Goal: Task Accomplishment & Management: Use online tool/utility

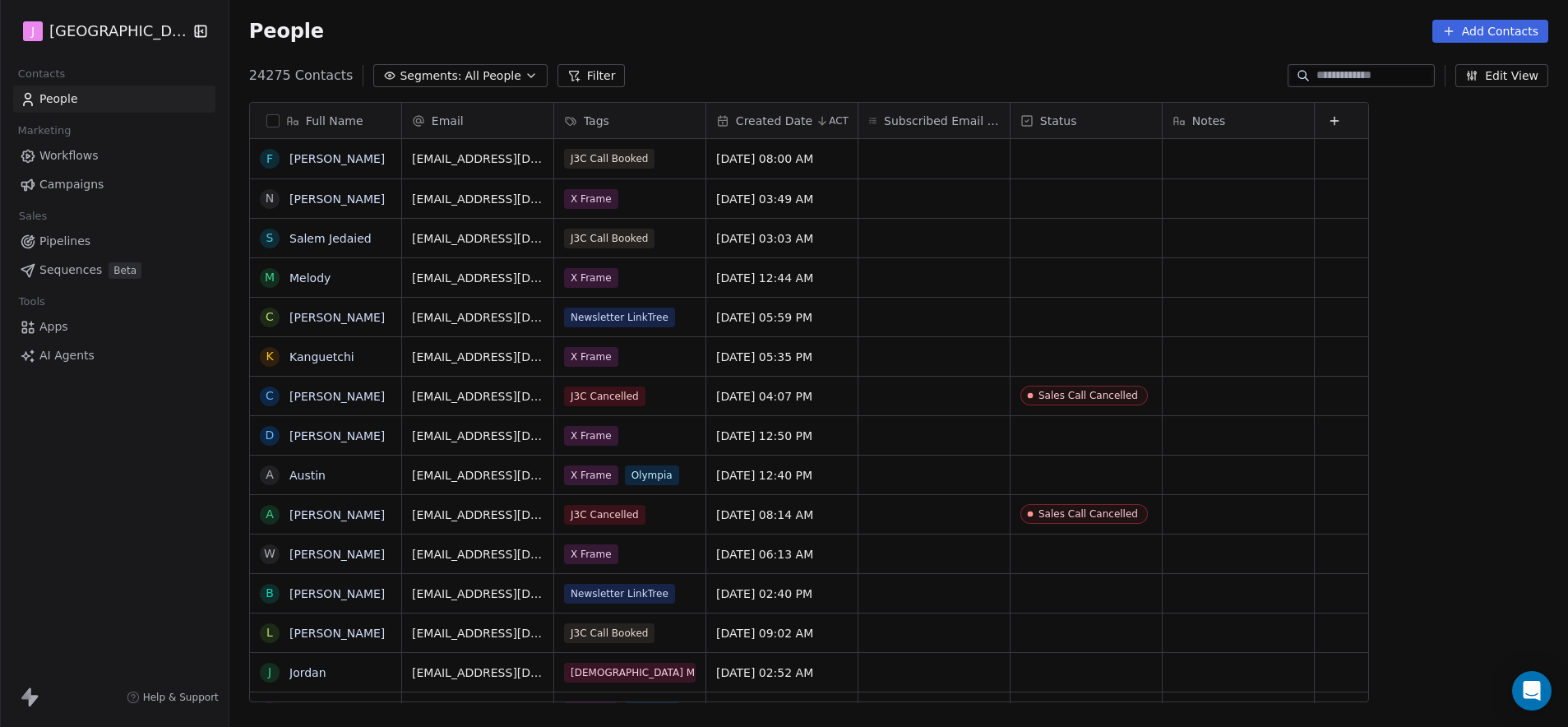
scroll to position [627, 1333]
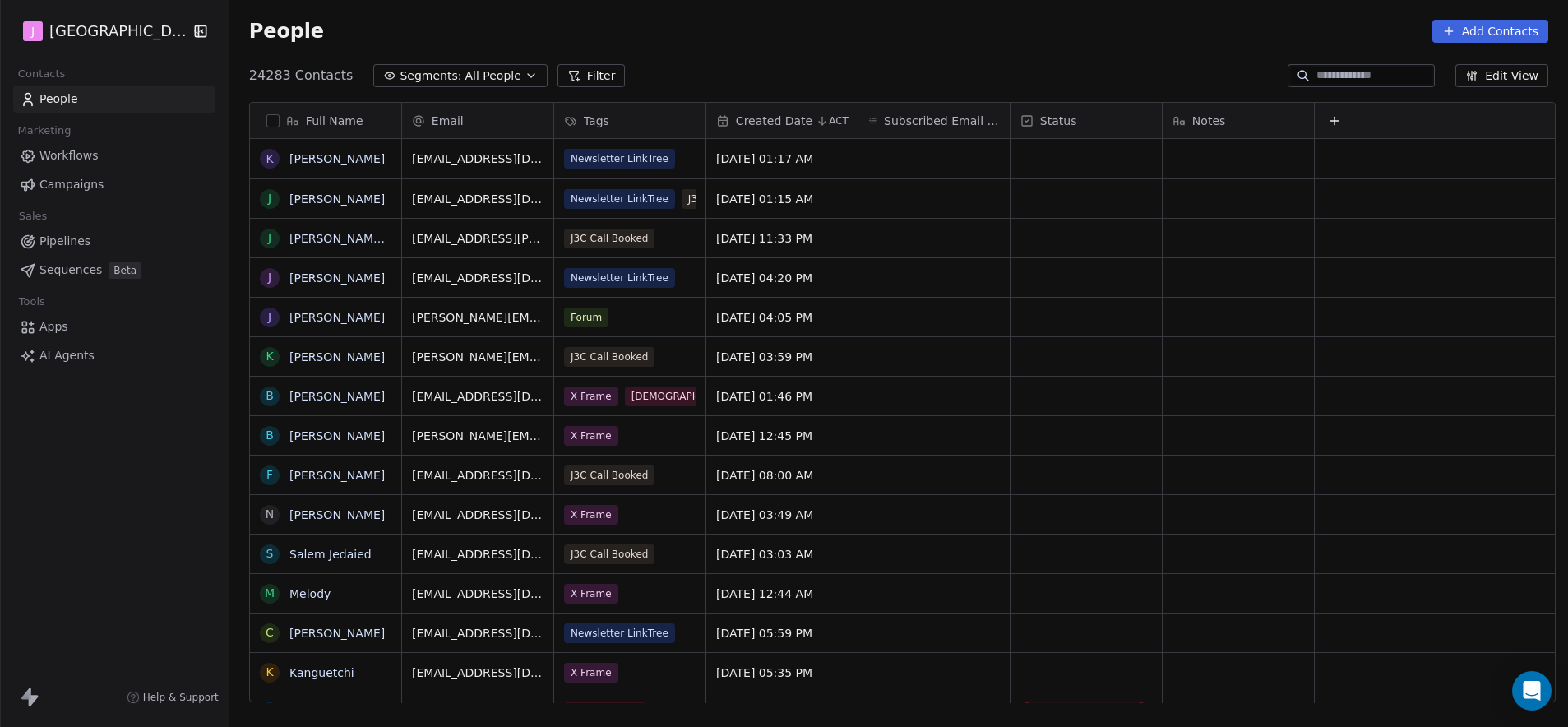
scroll to position [627, 1333]
click at [89, 152] on span "Workflows" at bounding box center [69, 155] width 59 height 17
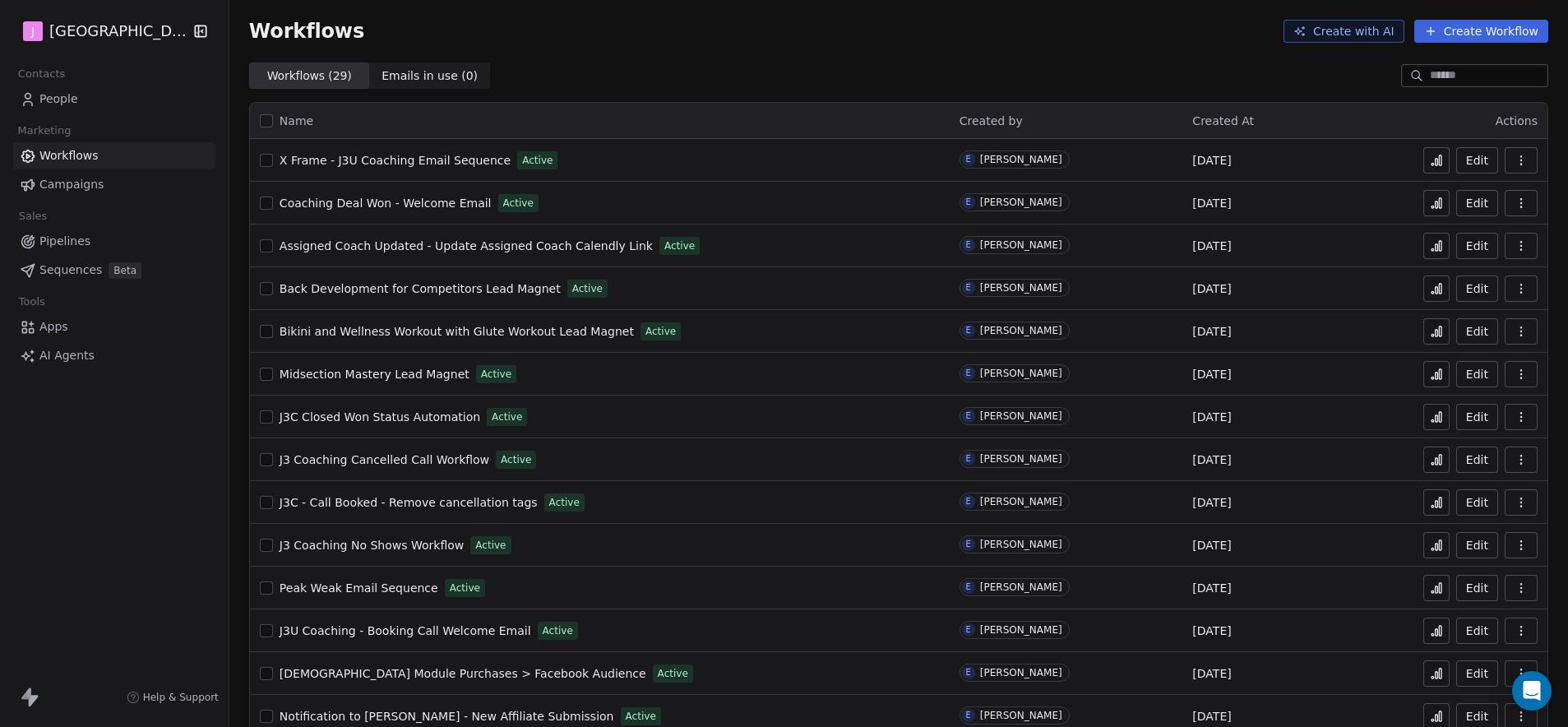
click at [70, 101] on span "People" at bounding box center [59, 98] width 39 height 17
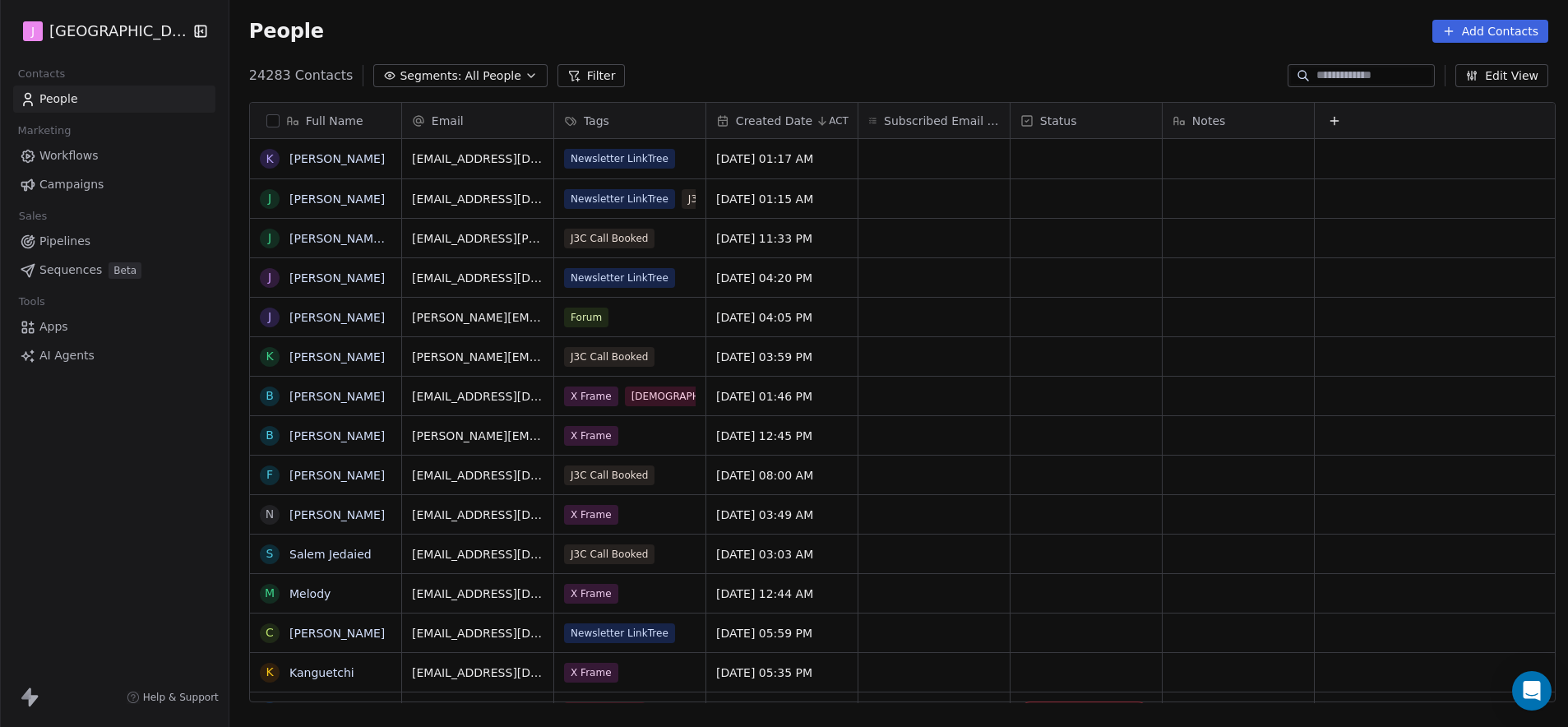
scroll to position [627, 1333]
click at [65, 228] on link "Pipelines" at bounding box center [114, 241] width 202 height 27
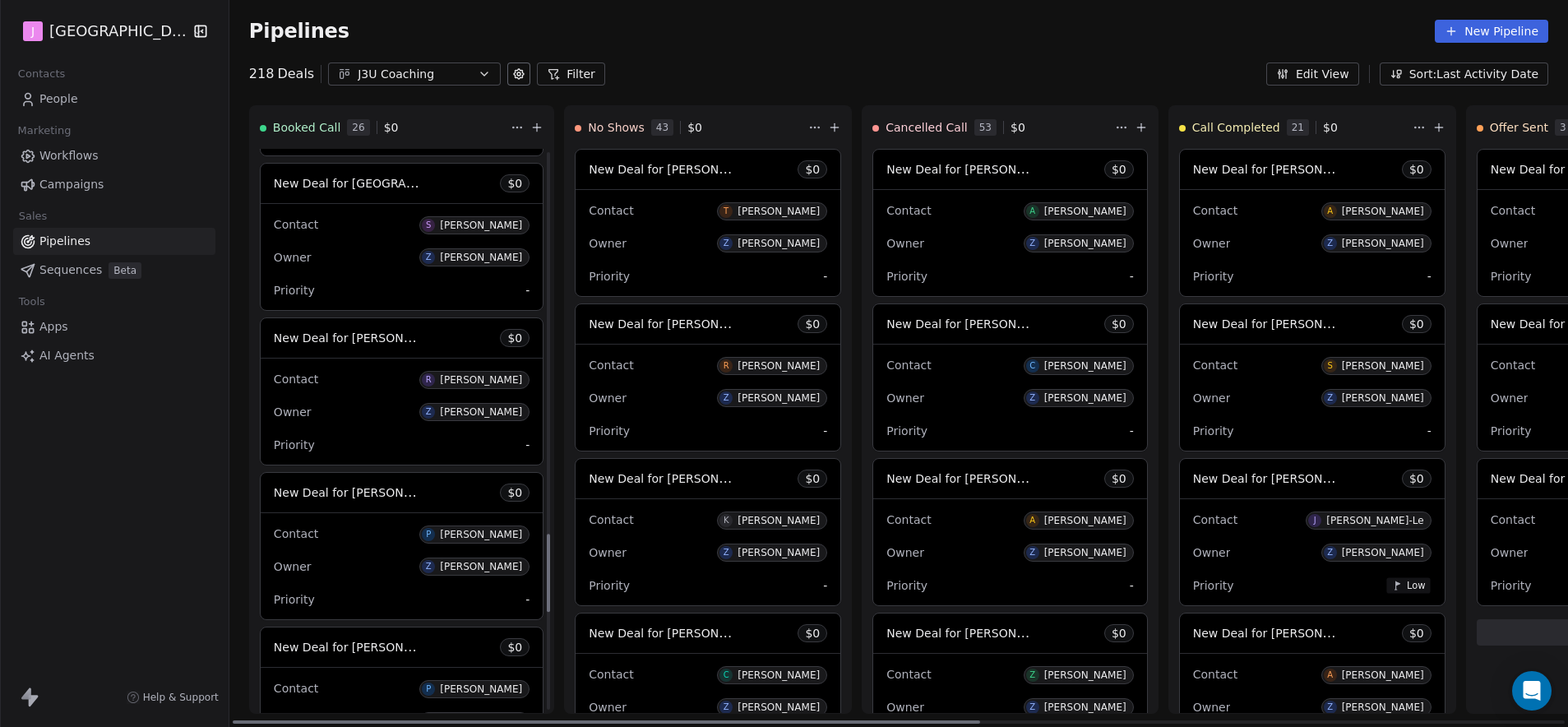
scroll to position [2760, 0]
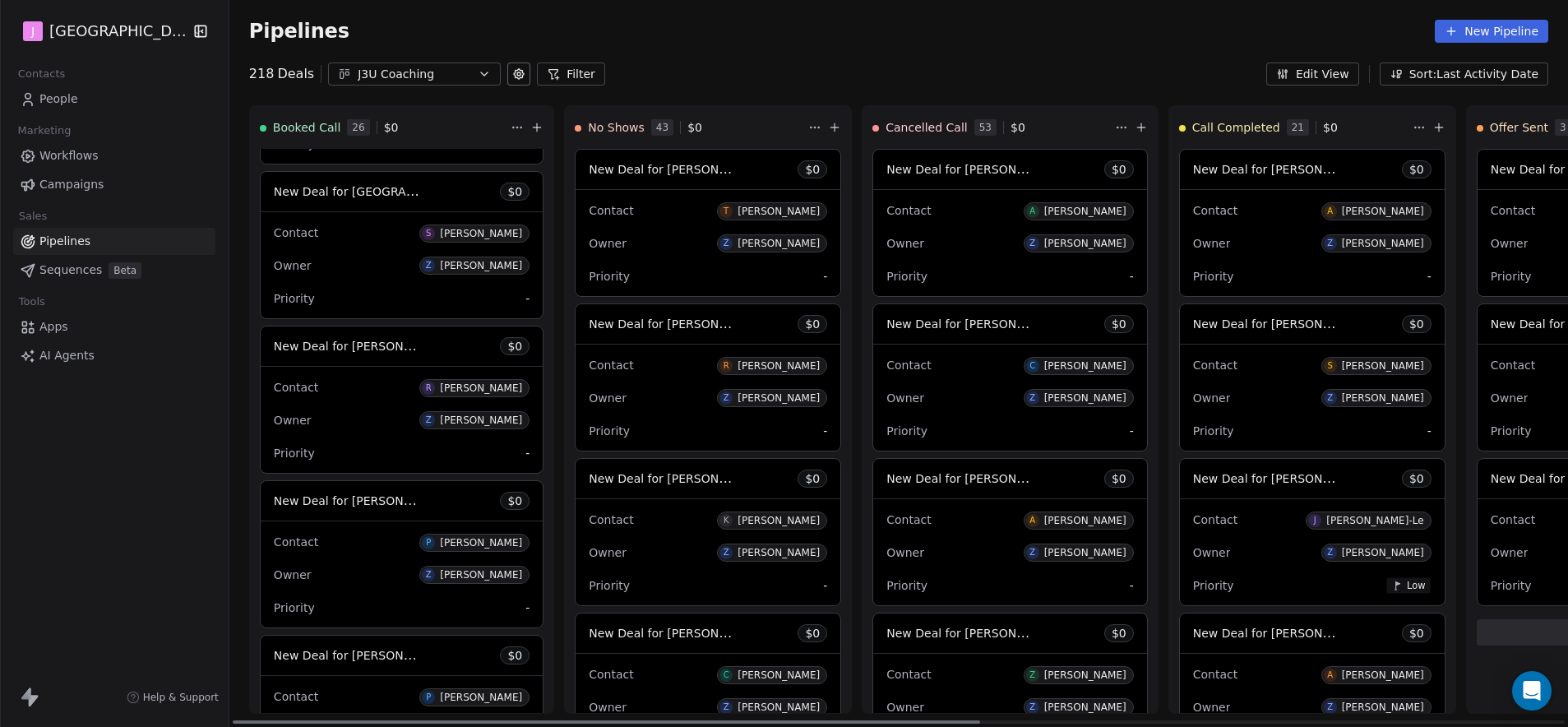
click at [364, 178] on div "New Deal for [PERSON_NAME] $ 0" at bounding box center [401, 191] width 282 height 40
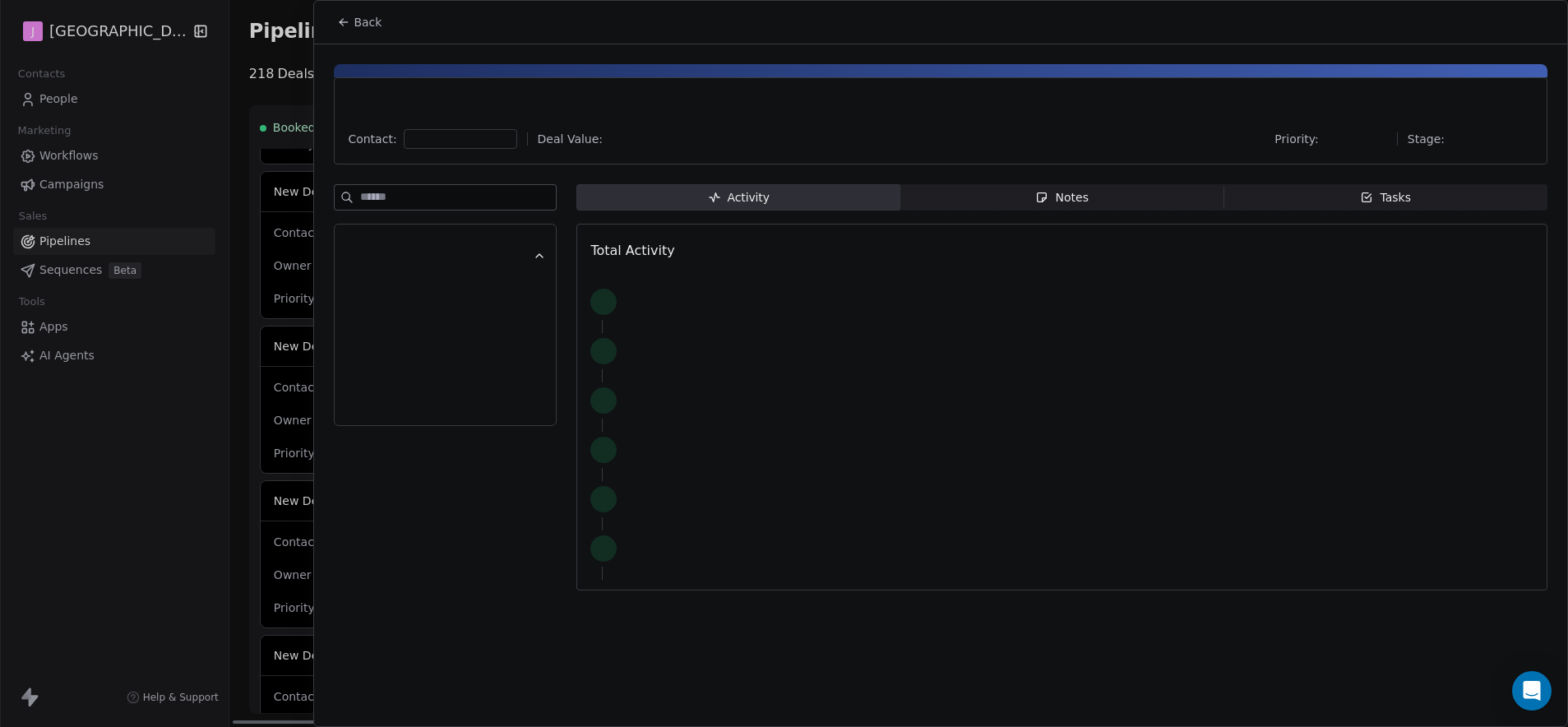
click at [365, 189] on div at bounding box center [784, 363] width 1568 height 727
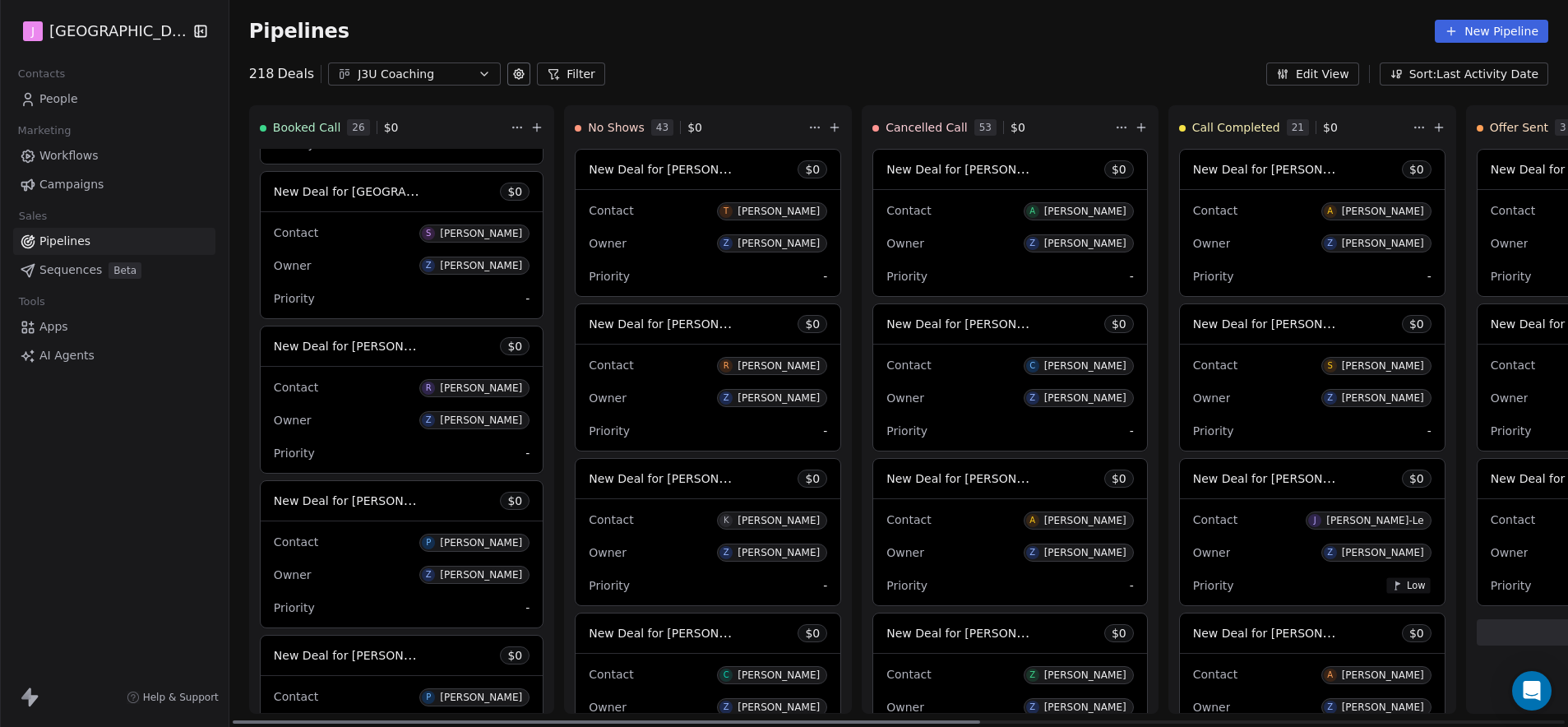
click at [380, 196] on div "New Deal for [PERSON_NAME] $ 0" at bounding box center [401, 191] width 282 height 40
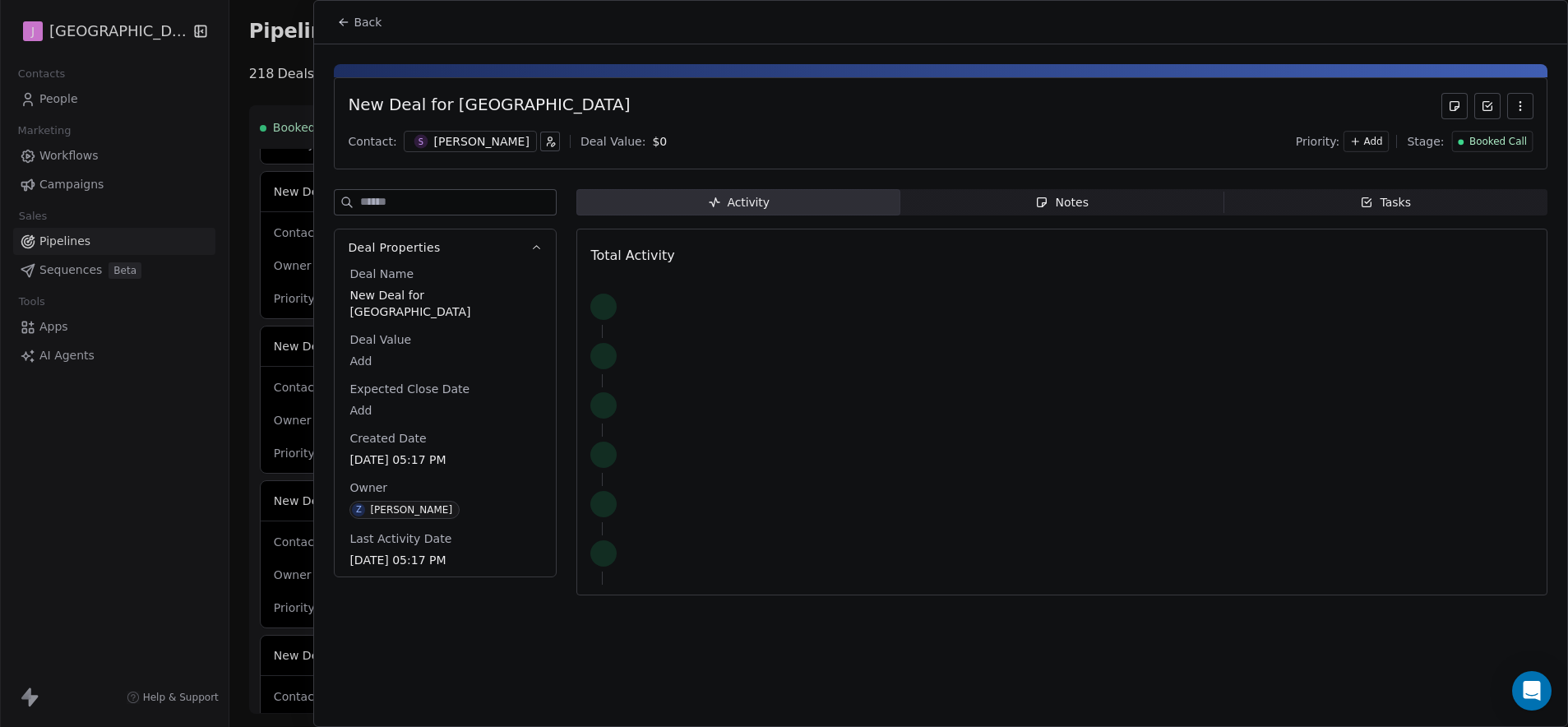
click at [1510, 137] on span "Booked Call" at bounding box center [1497, 142] width 58 height 14
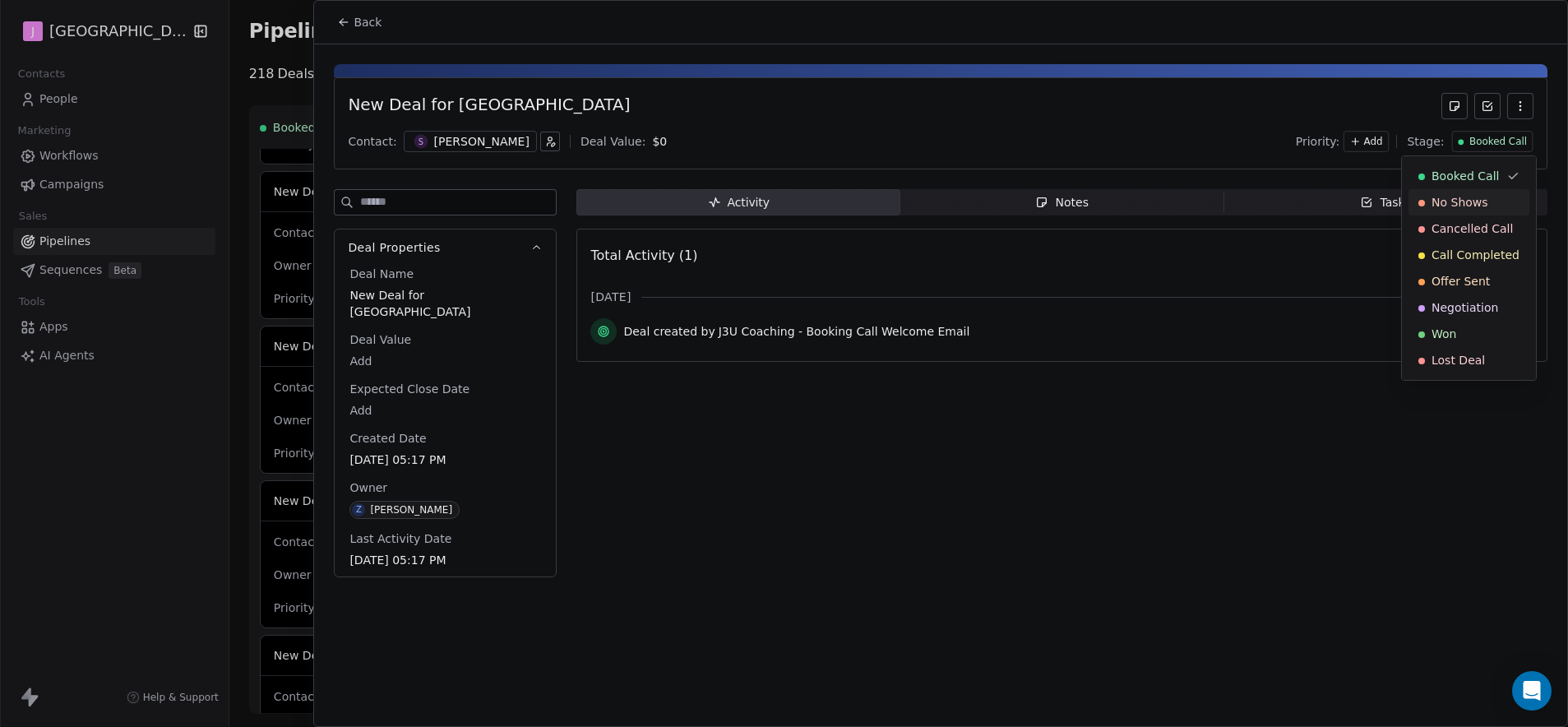
click at [1441, 203] on span "No Shows" at bounding box center [1459, 202] width 57 height 17
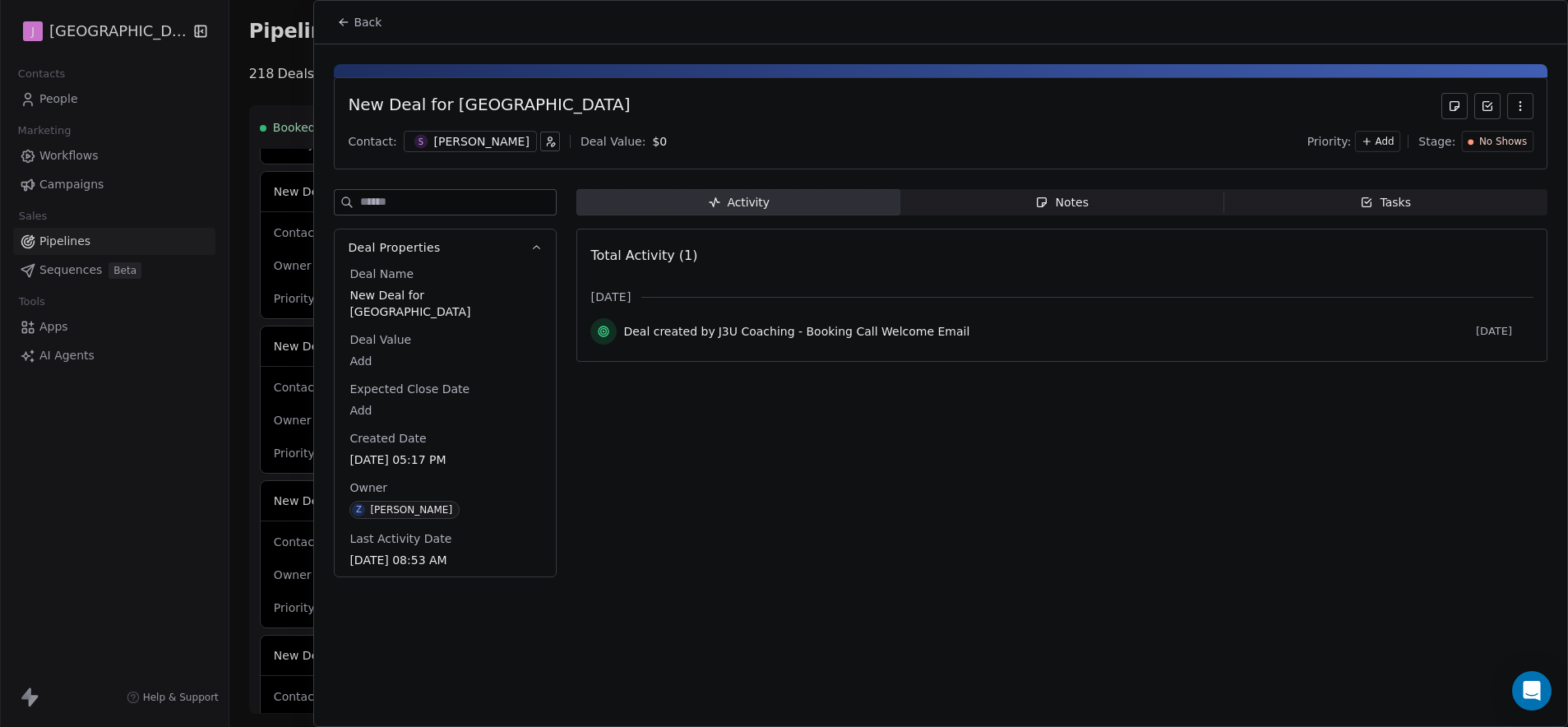
click at [366, 19] on span "Back" at bounding box center [367, 22] width 28 height 17
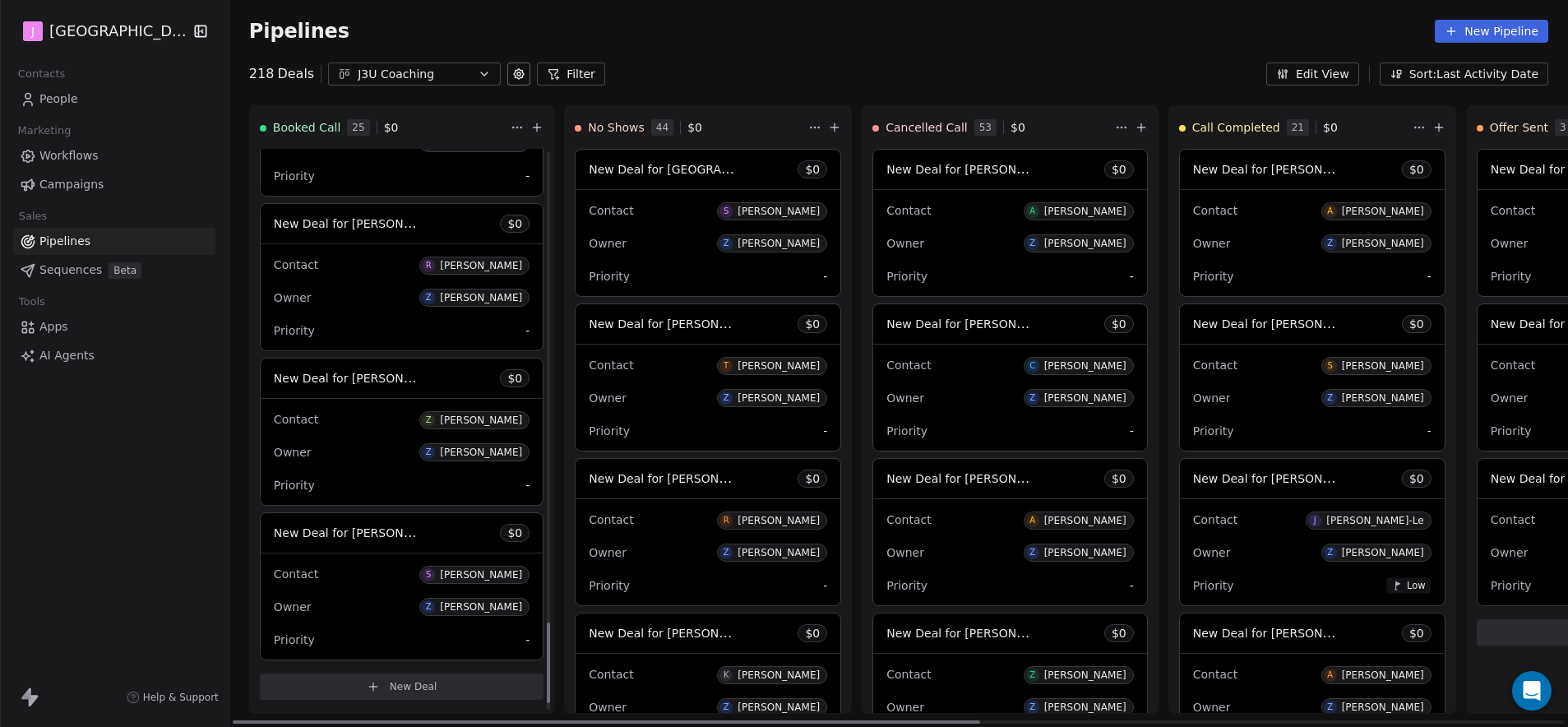
scroll to position [2797, 0]
